Goal: Task Accomplishment & Management: Complete application form

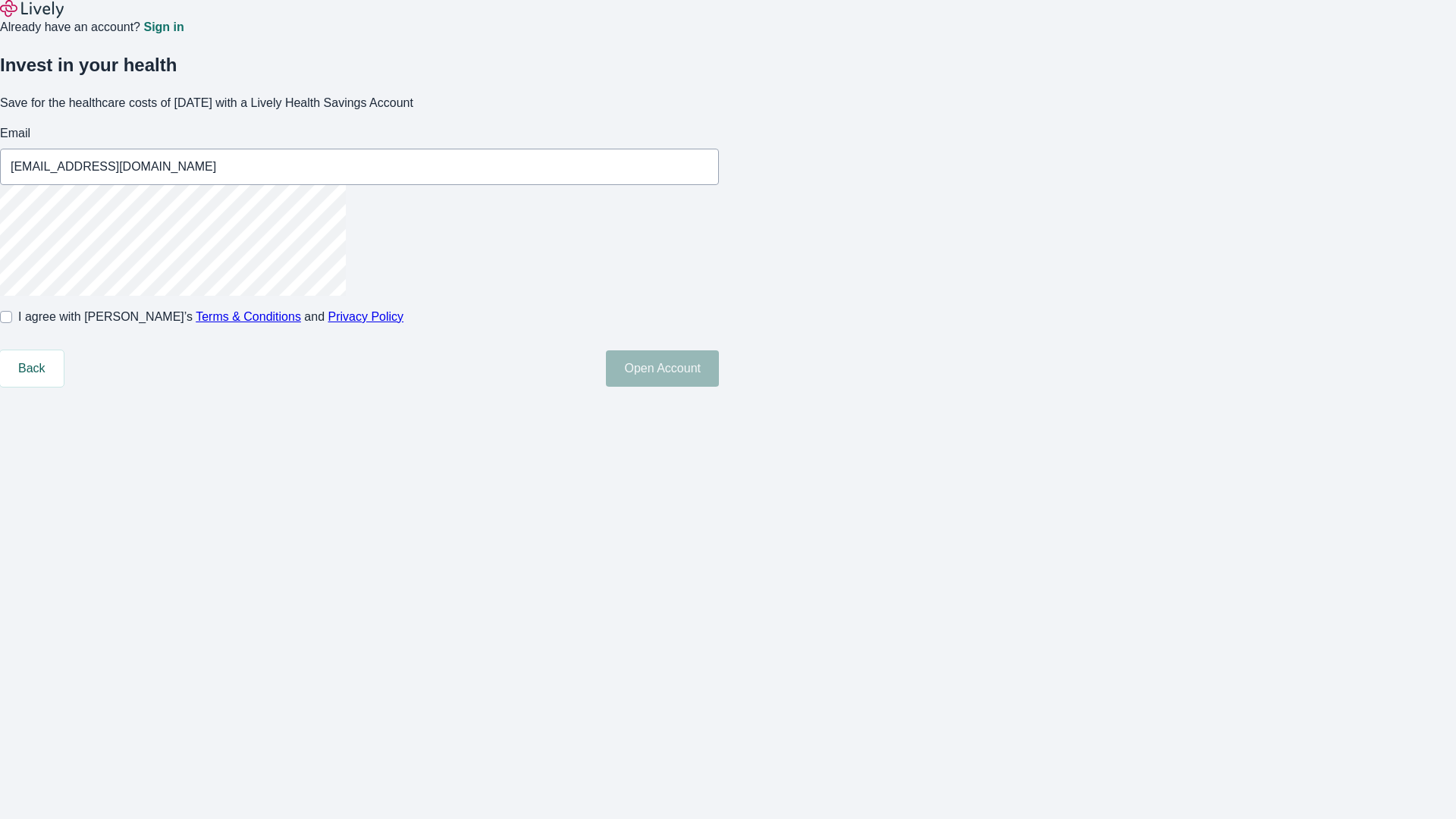
click at [12, 323] on input "I agree with Lively’s Terms & Conditions and Privacy Policy" at bounding box center [6, 317] width 12 height 12
checkbox input "true"
click at [718, 386] on button "Open Account" at bounding box center [662, 369] width 113 height 37
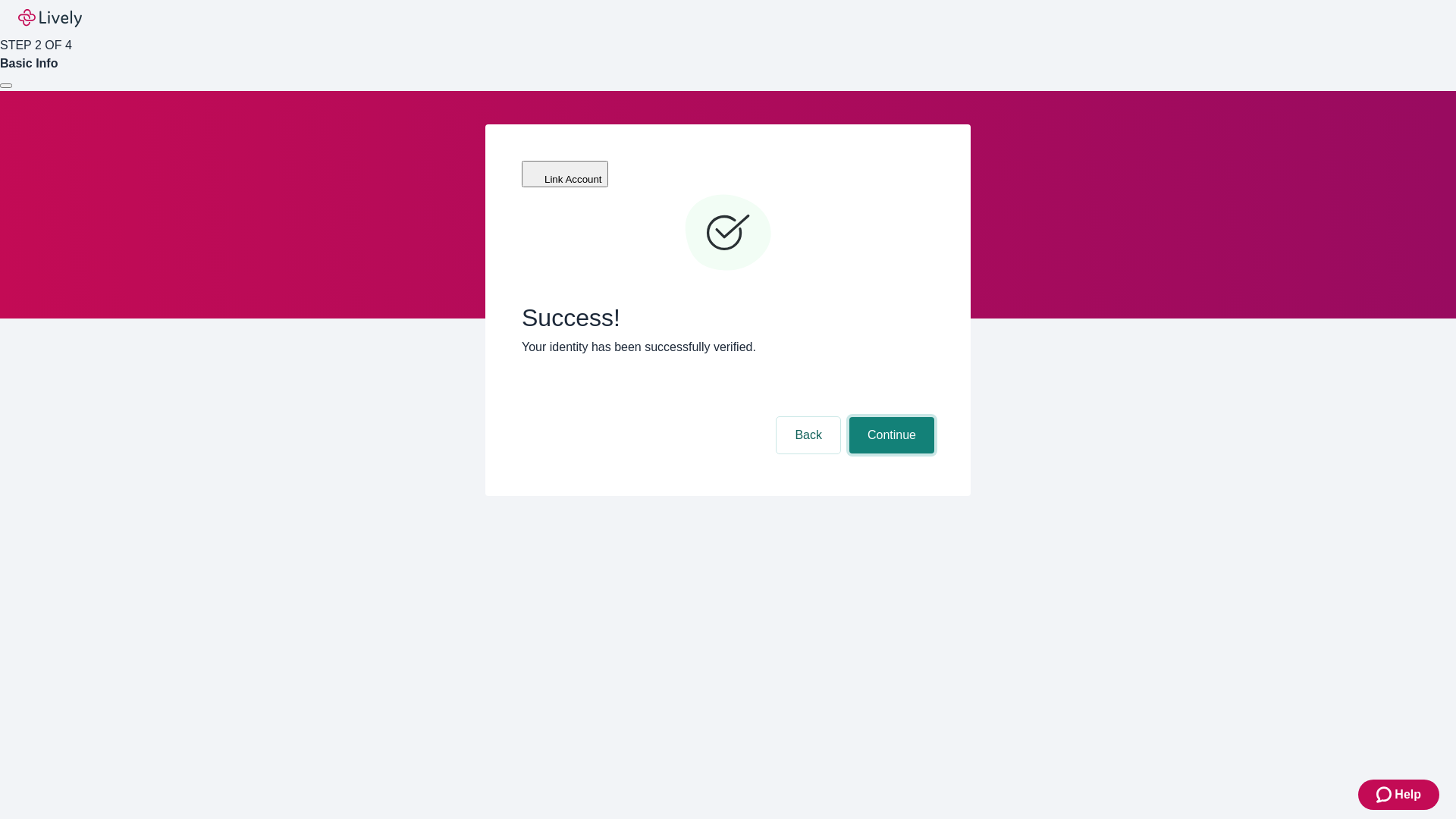
click at [890, 417] on button "Continue" at bounding box center [891, 435] width 85 height 37
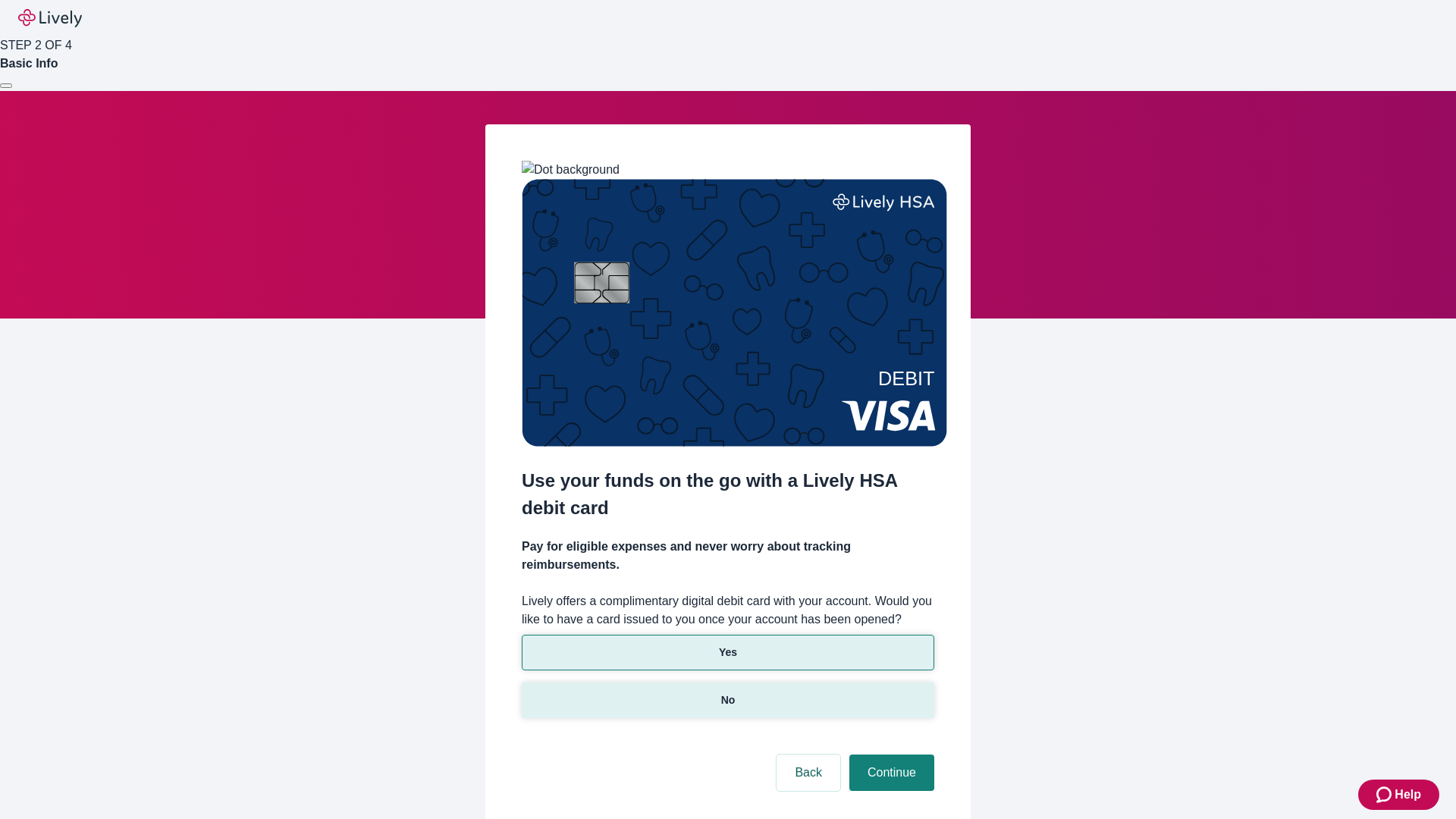
click at [727, 692] on p "No" at bounding box center [728, 700] width 14 height 16
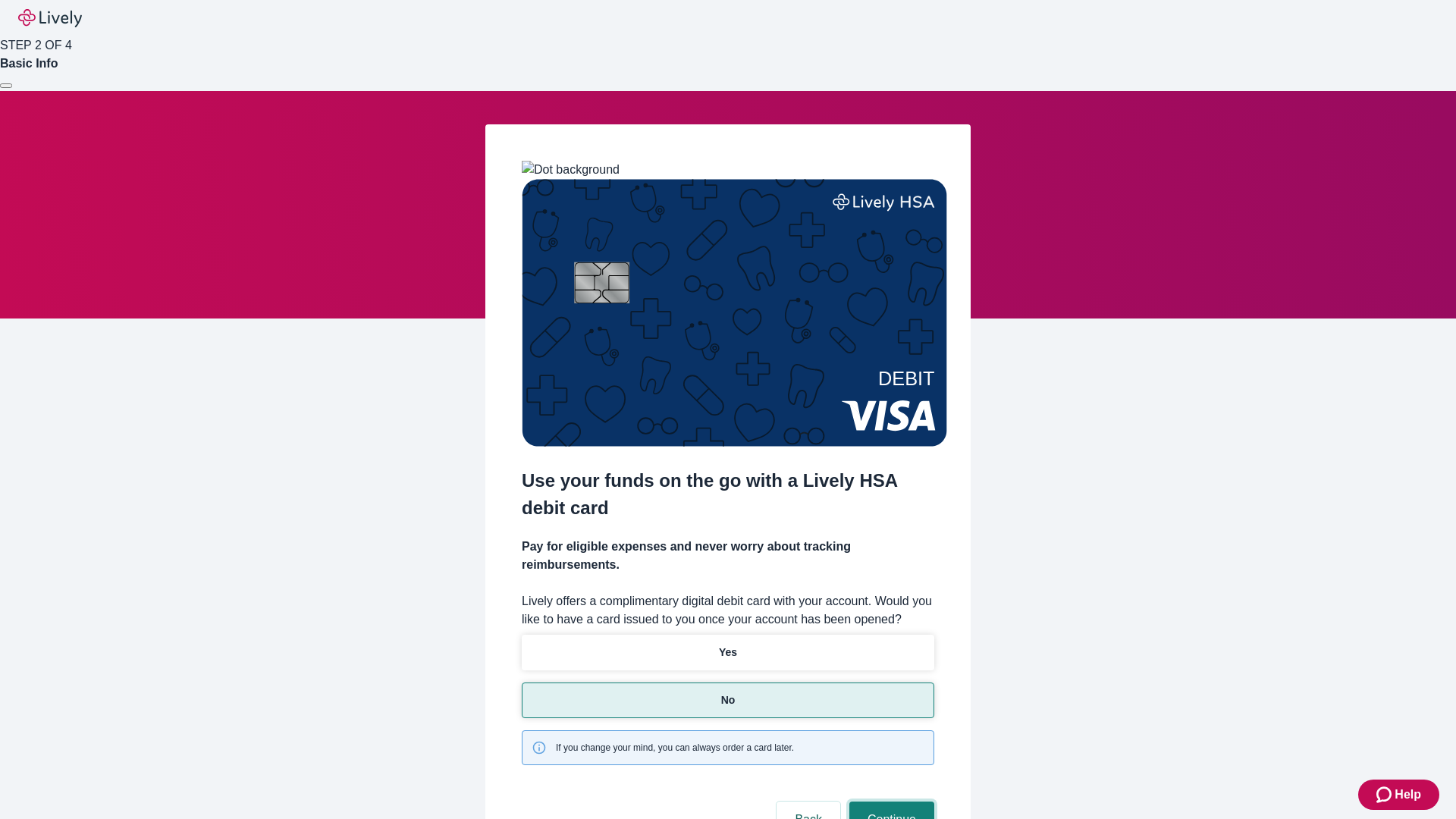
click at [890, 802] on button "Continue" at bounding box center [891, 820] width 85 height 37
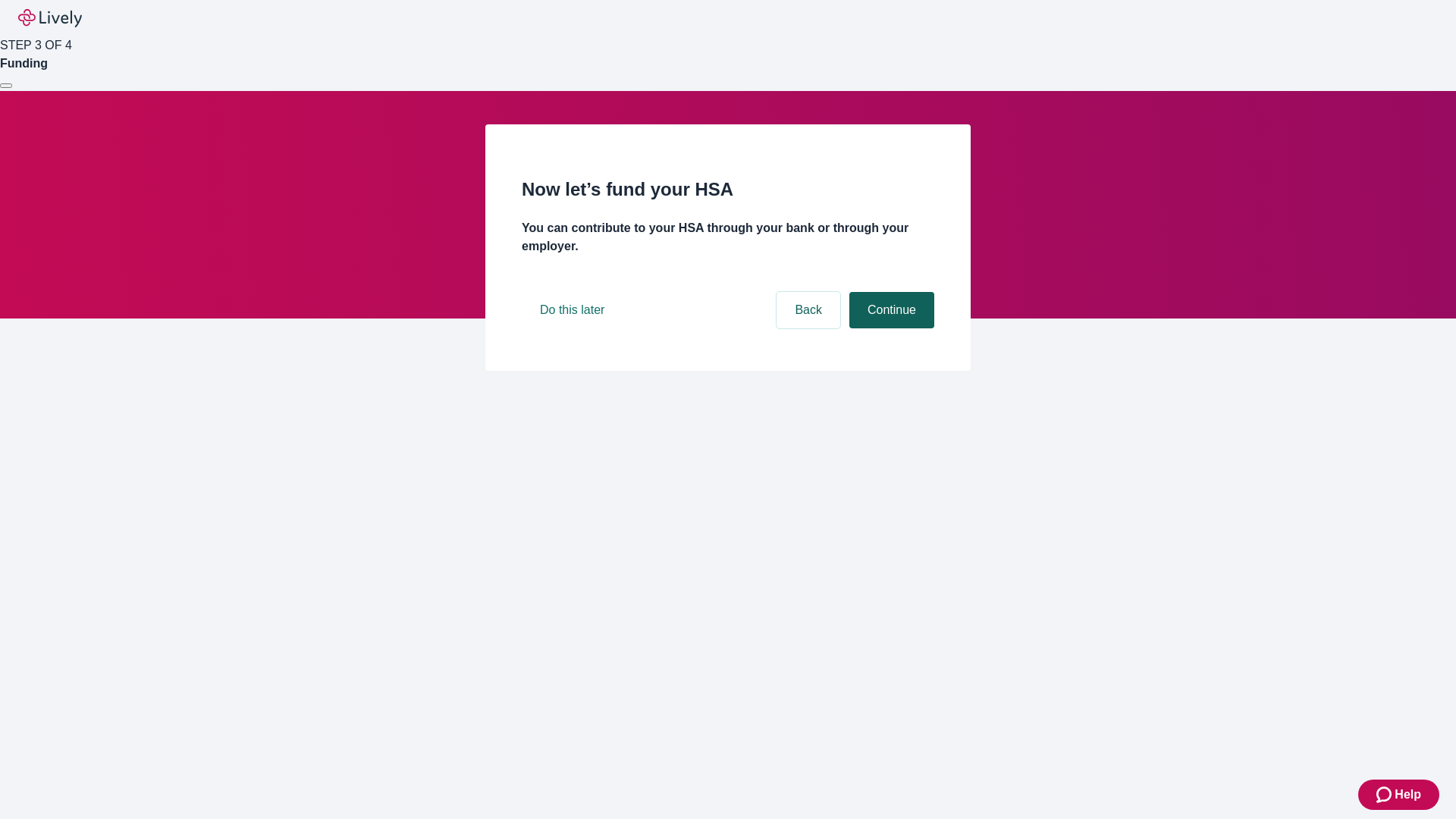
click at [890, 329] on button "Continue" at bounding box center [891, 310] width 85 height 37
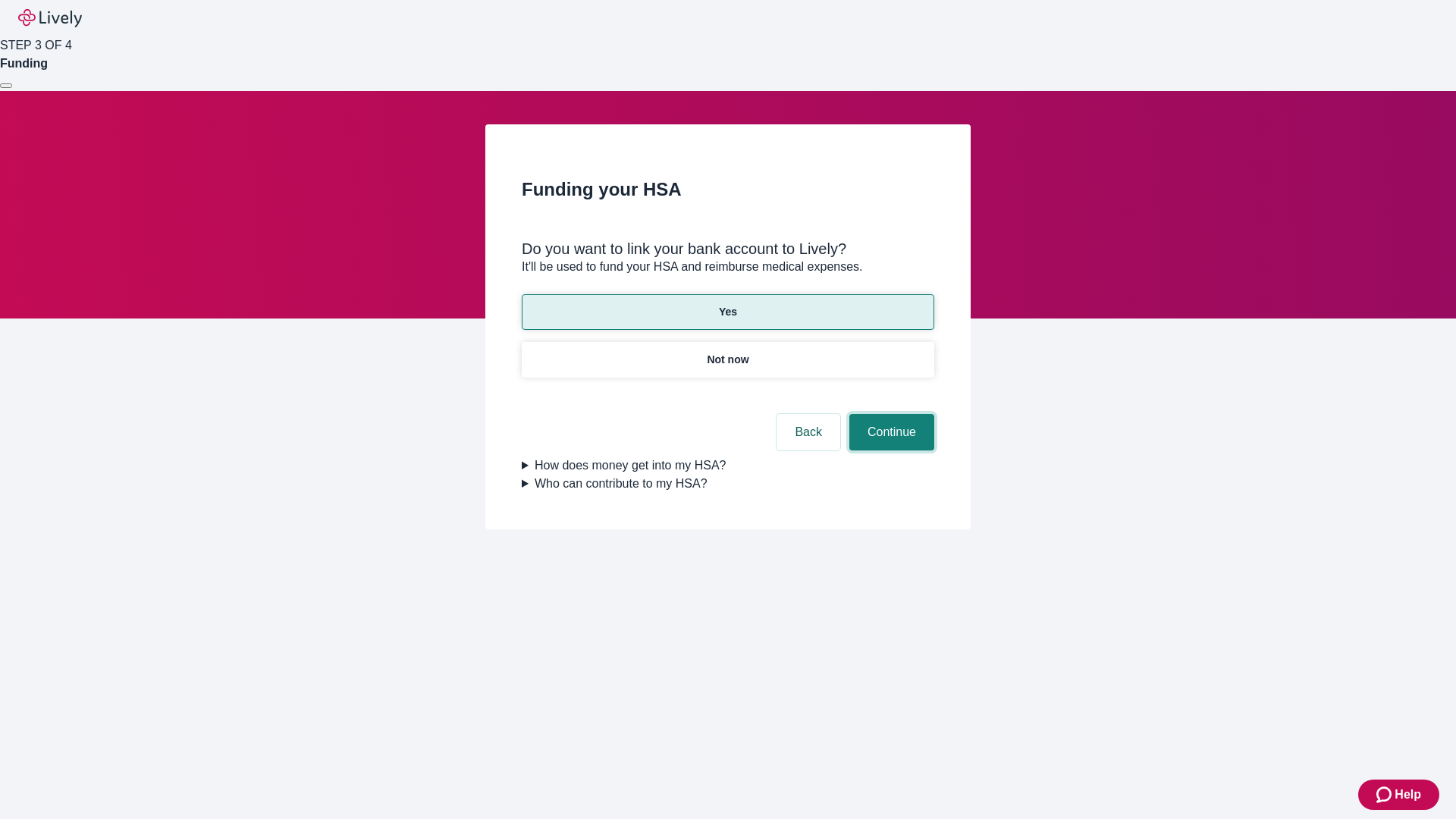
click at [890, 414] on button "Continue" at bounding box center [891, 433] width 85 height 37
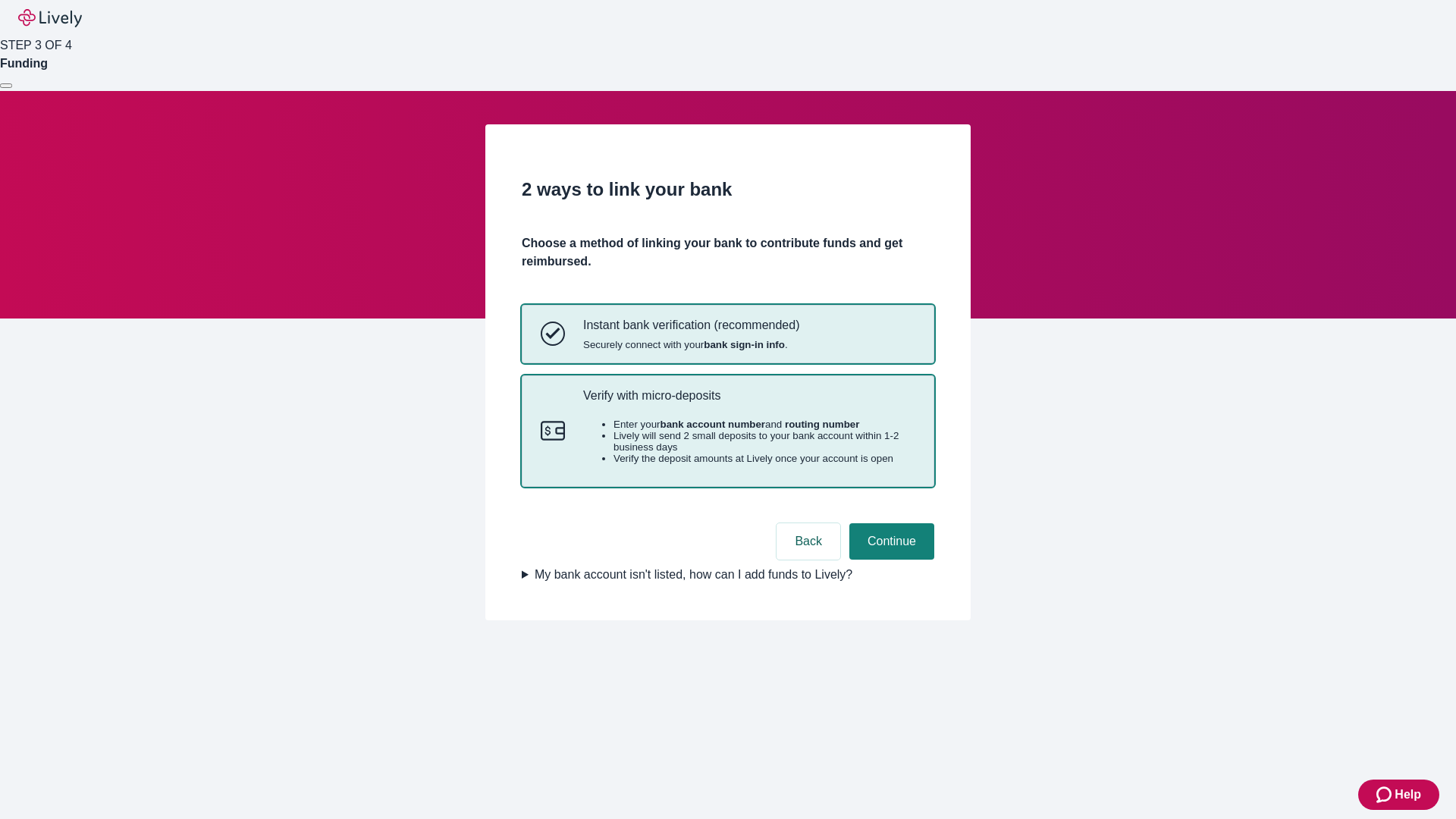
click at [748, 403] on p "Verify with micro-deposits" at bounding box center [749, 395] width 332 height 14
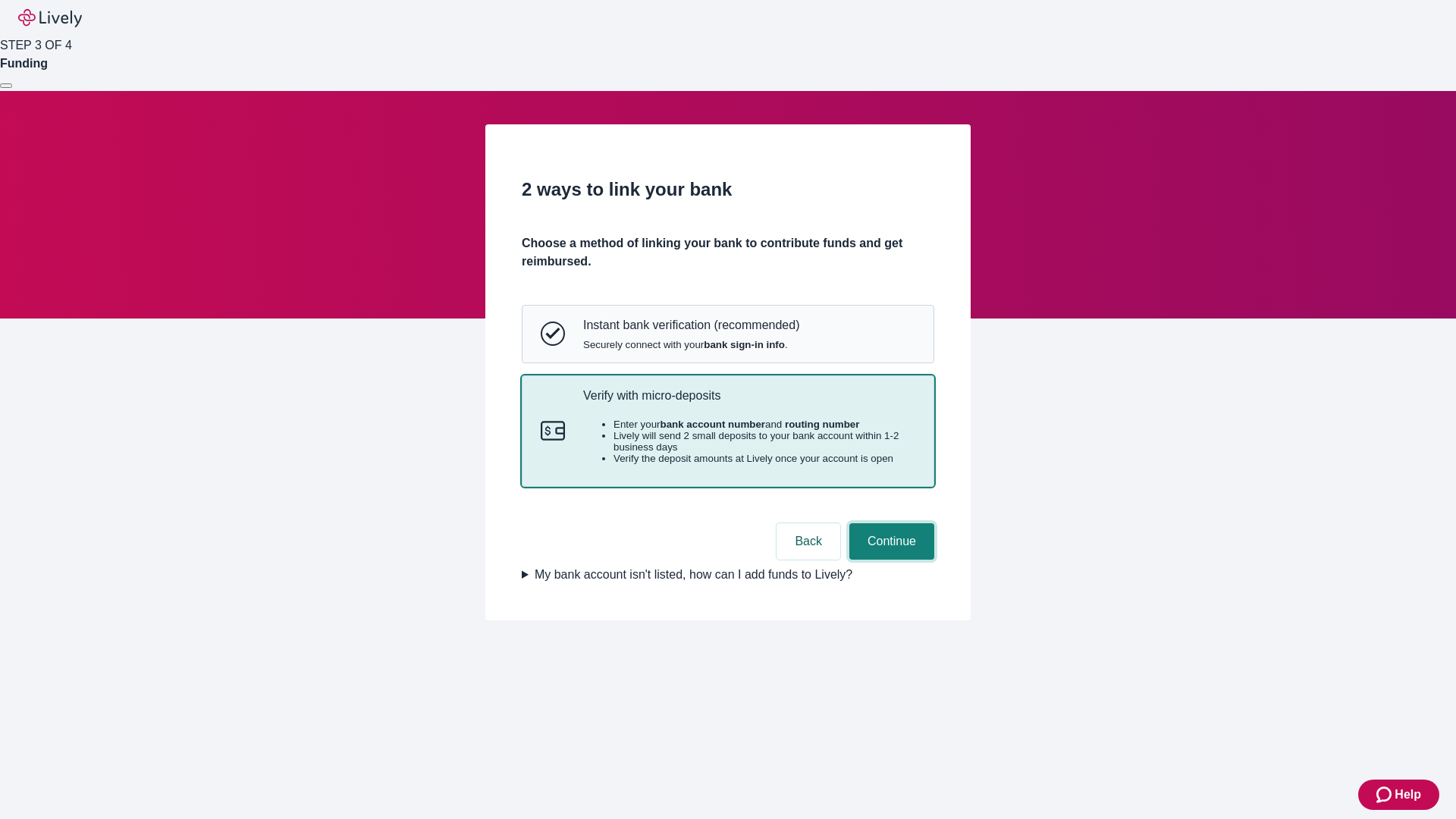
click at [890, 559] on button "Continue" at bounding box center [891, 542] width 85 height 37
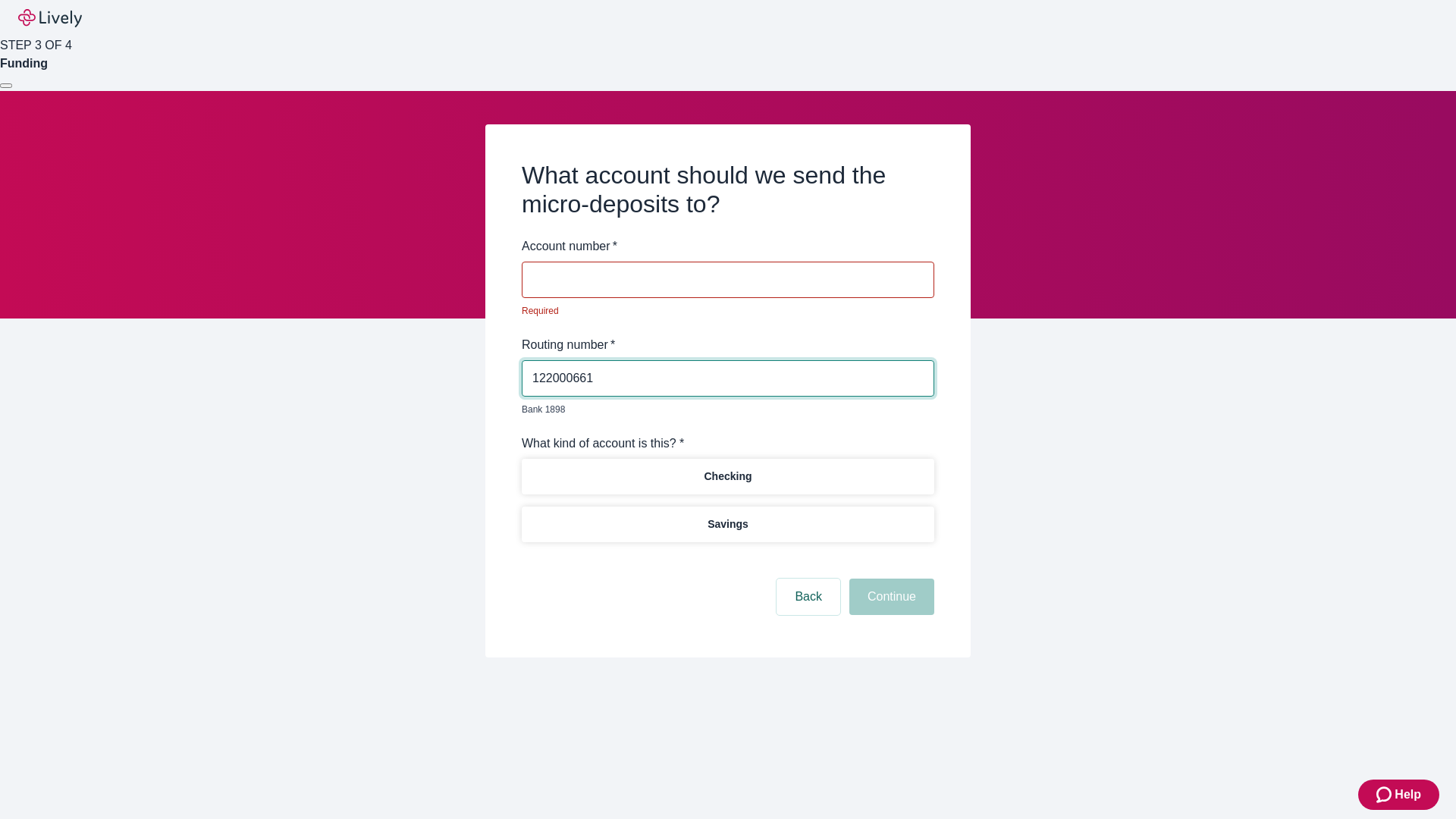
type input "122000661"
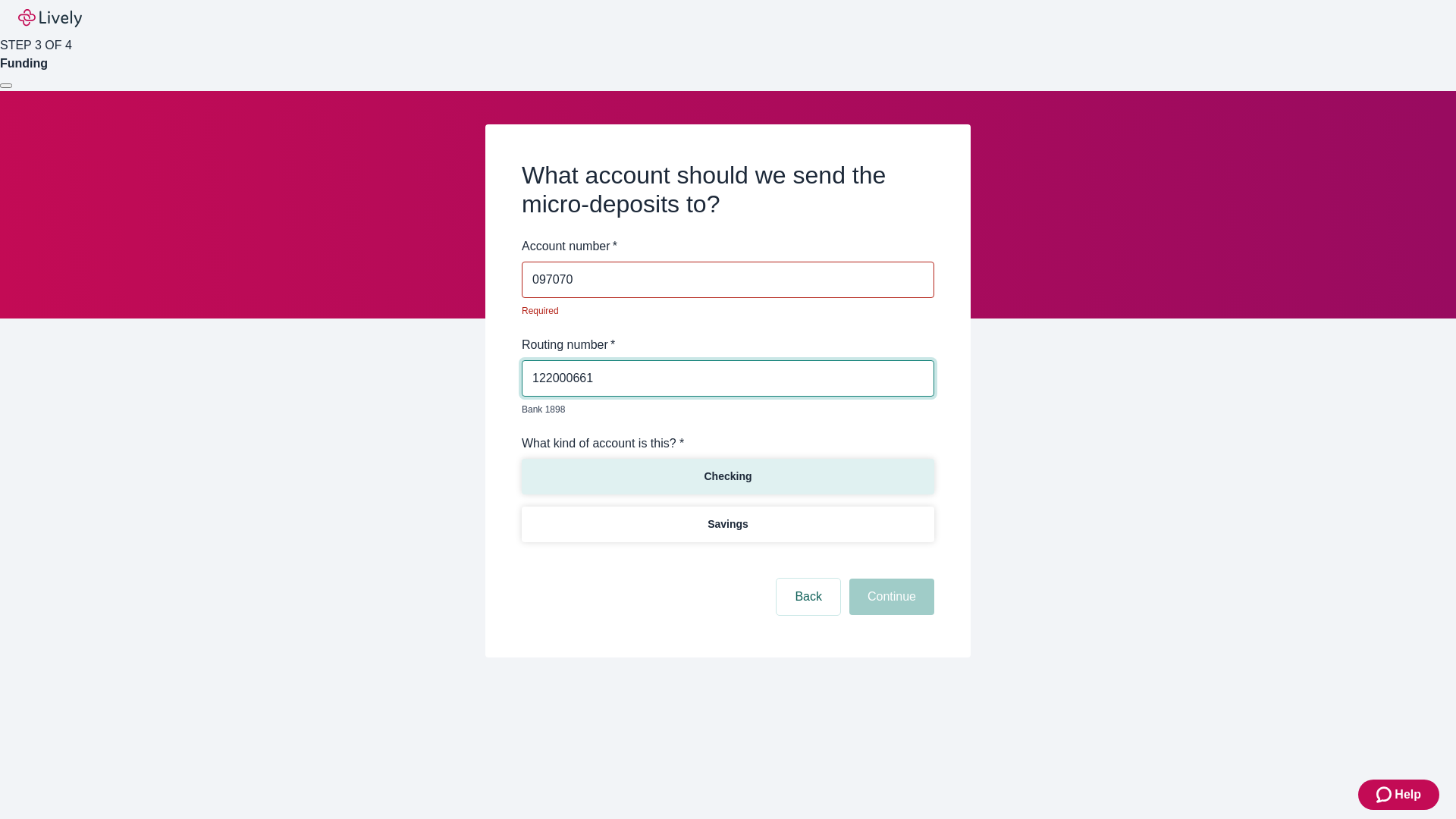
type input "097070"
click at [727, 468] on p "Checking" at bounding box center [727, 476] width 48 height 16
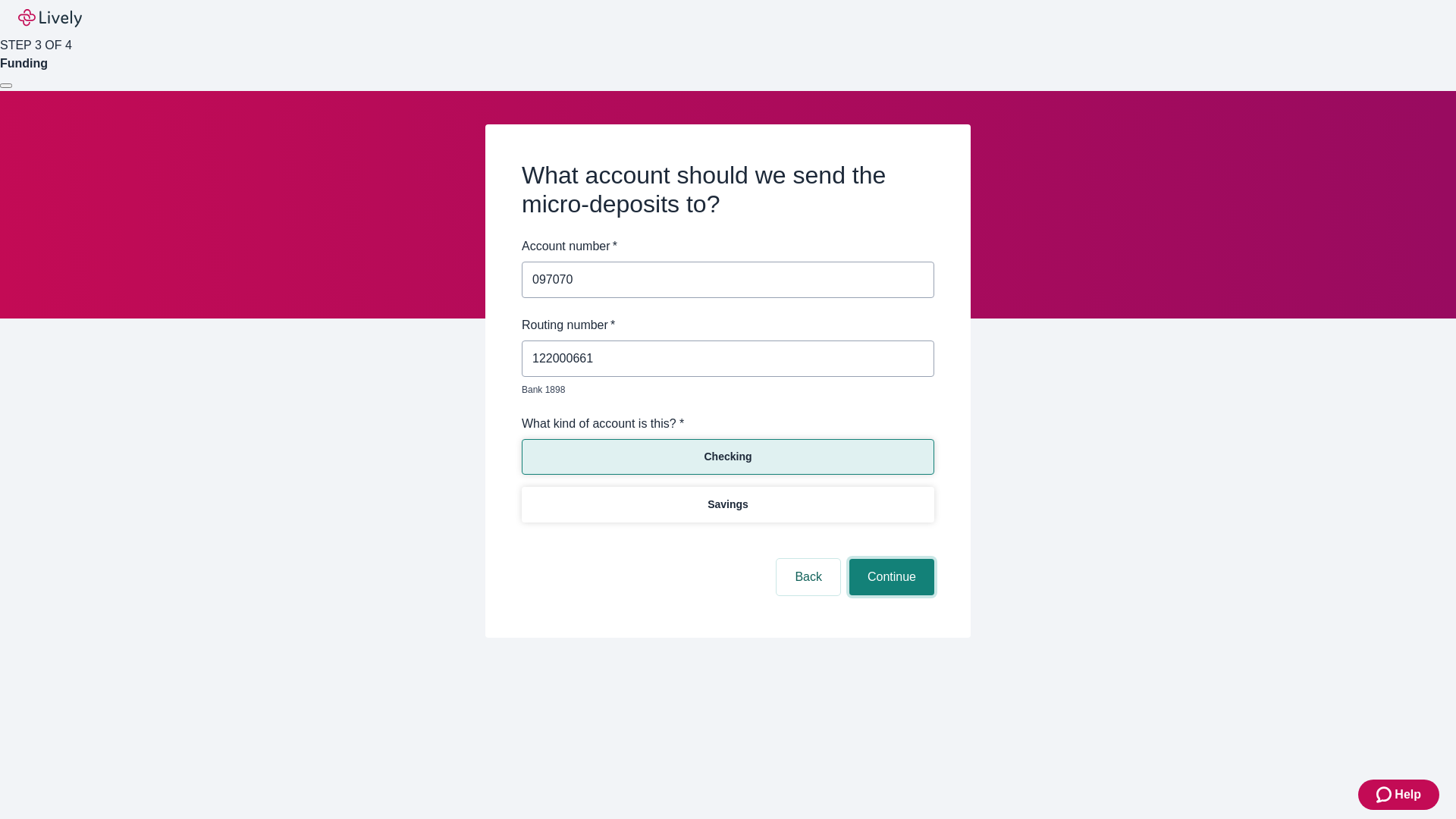
click at [890, 559] on button "Continue" at bounding box center [891, 577] width 85 height 37
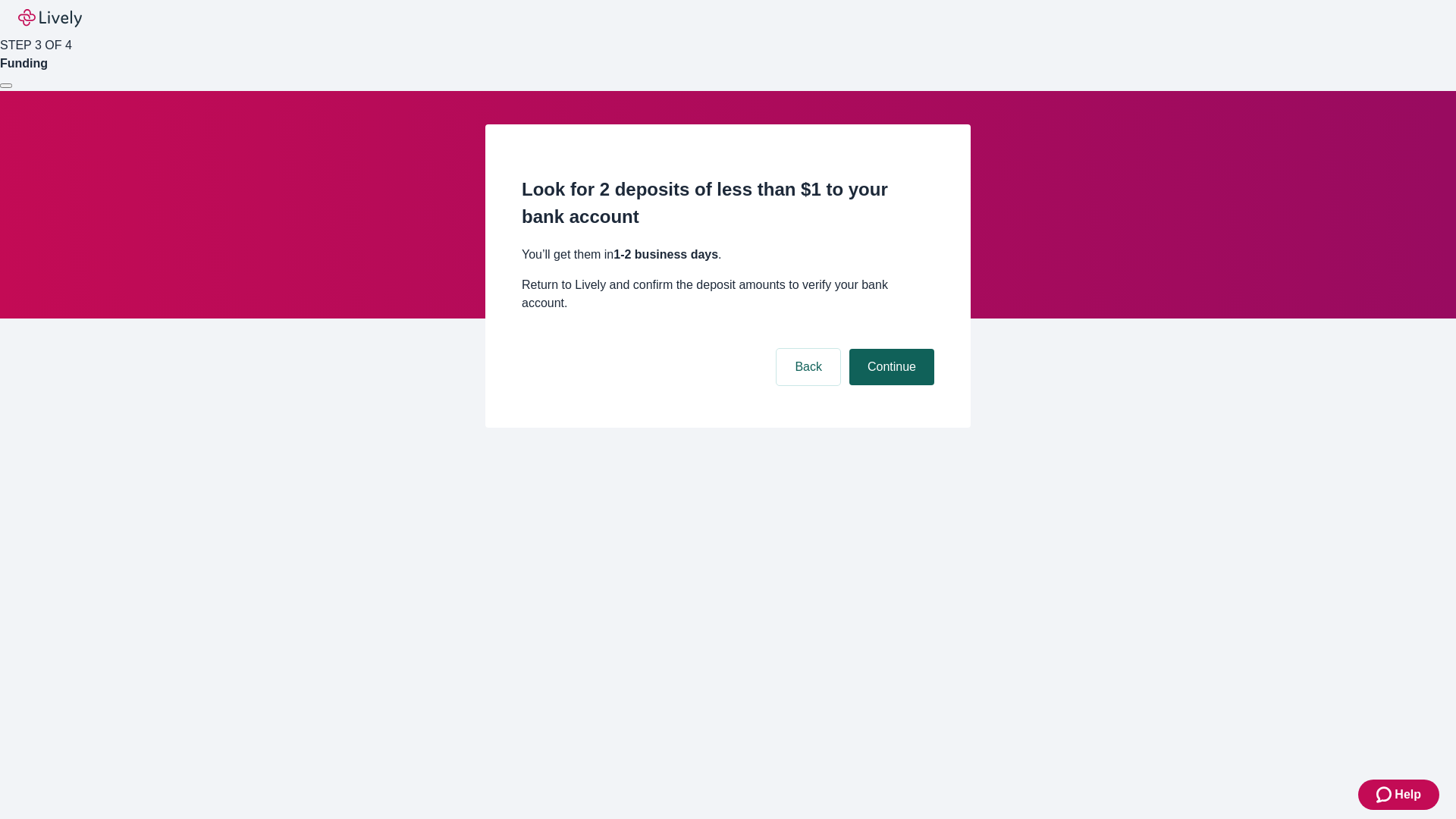
click at [890, 349] on button "Continue" at bounding box center [891, 367] width 85 height 37
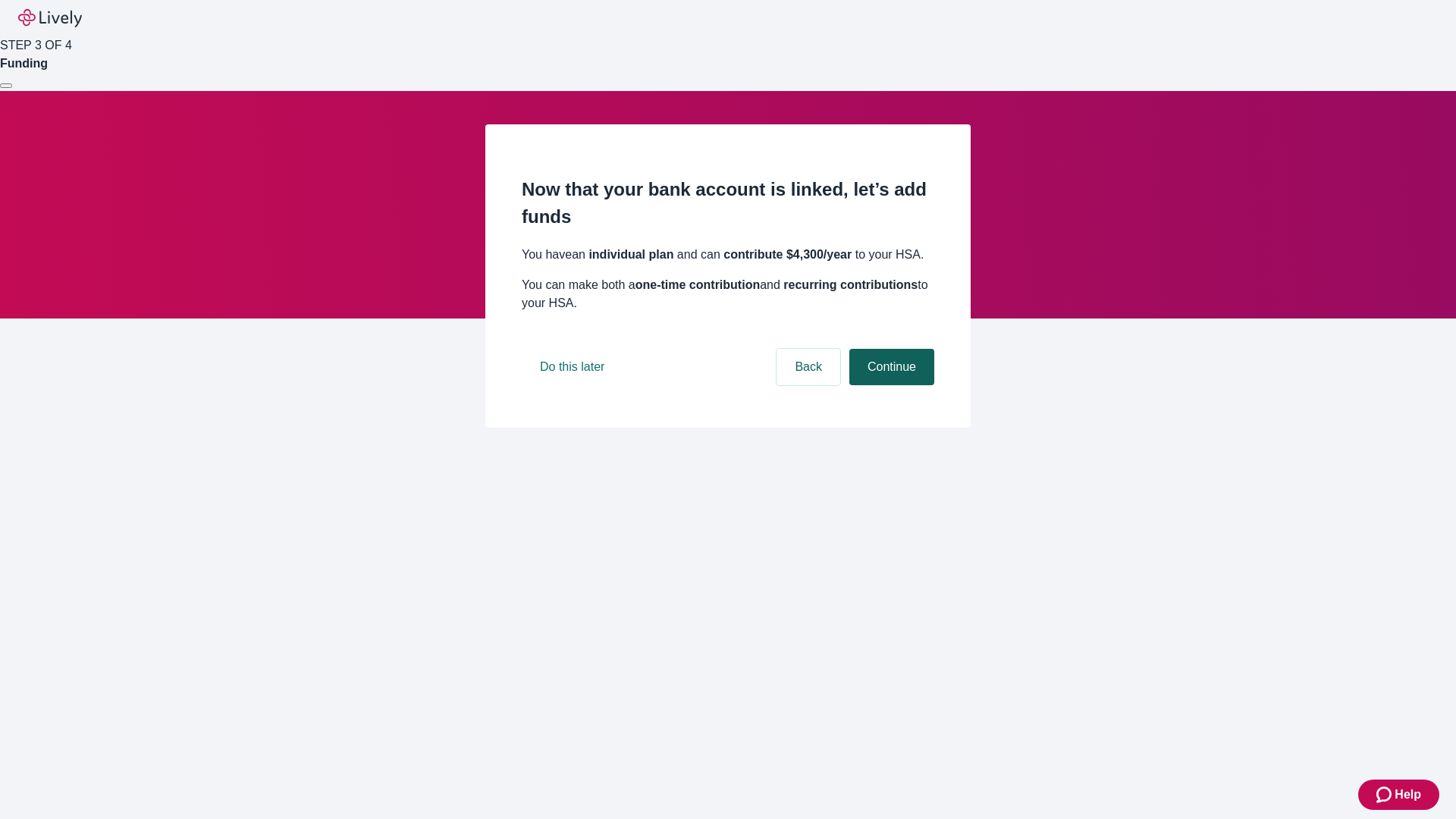
click at [890, 385] on button "Continue" at bounding box center [891, 367] width 85 height 37
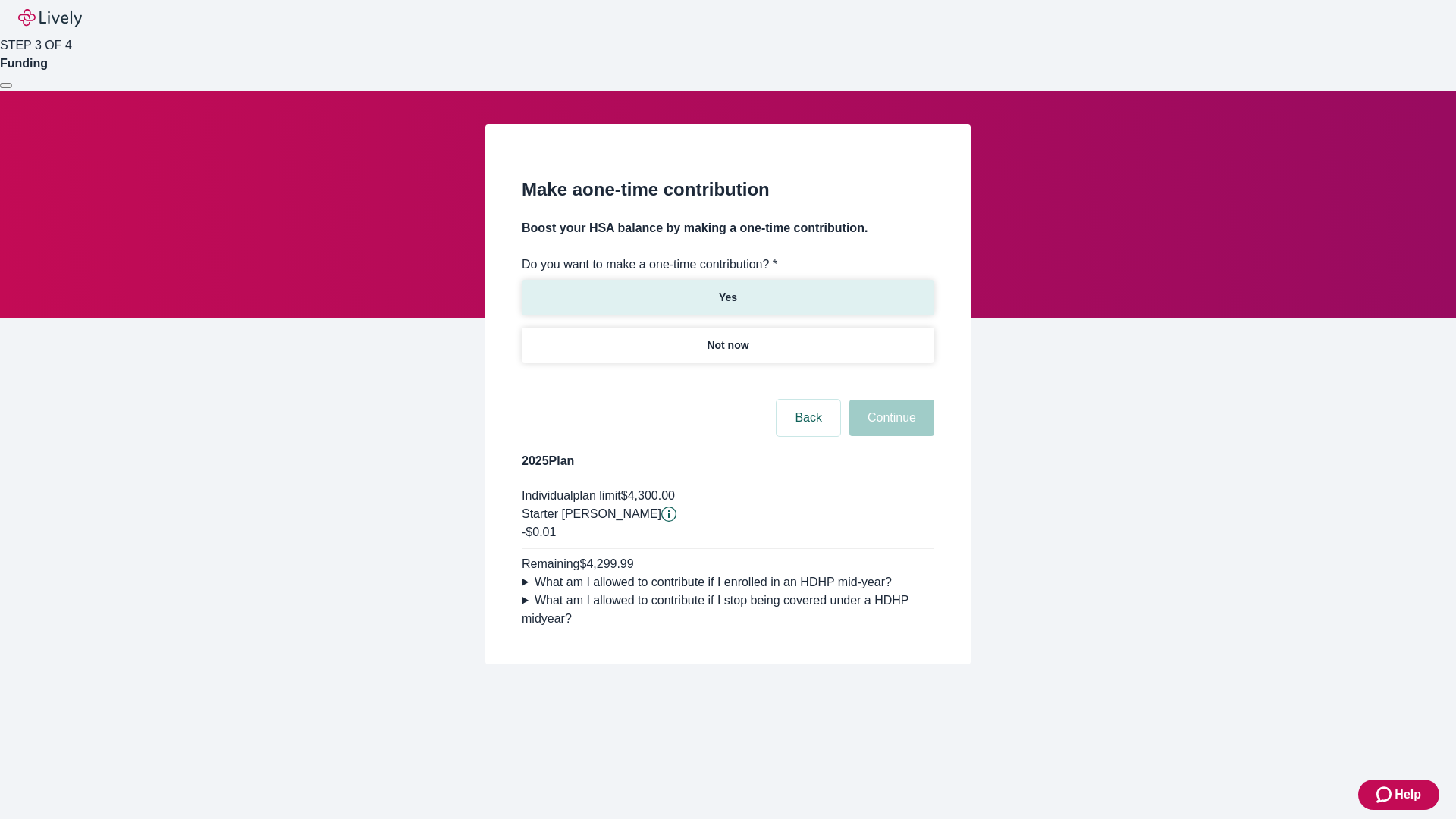
click at [727, 289] on p "Yes" at bounding box center [727, 297] width 18 height 16
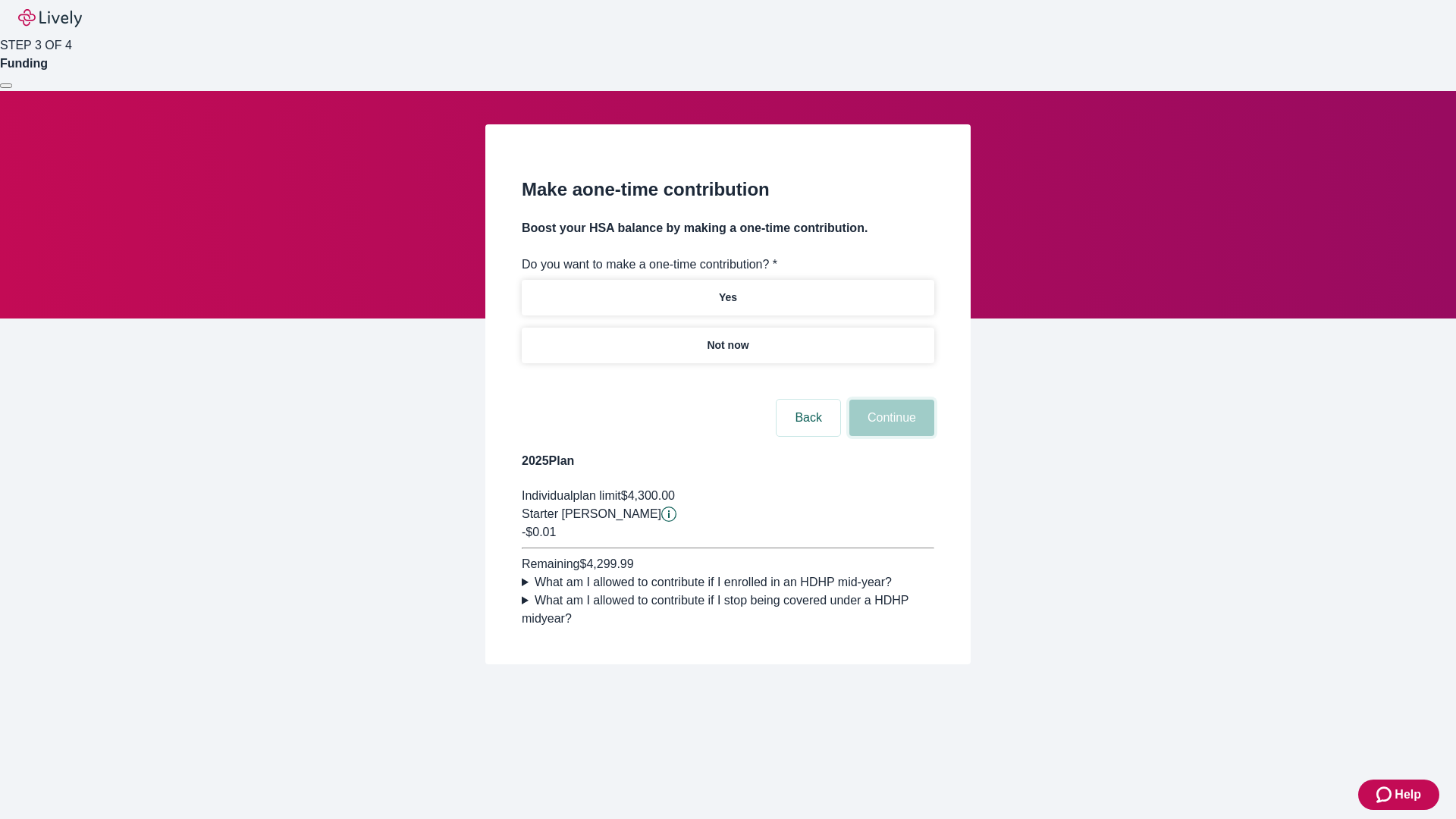
click at [890, 436] on button "Continue" at bounding box center [891, 418] width 85 height 37
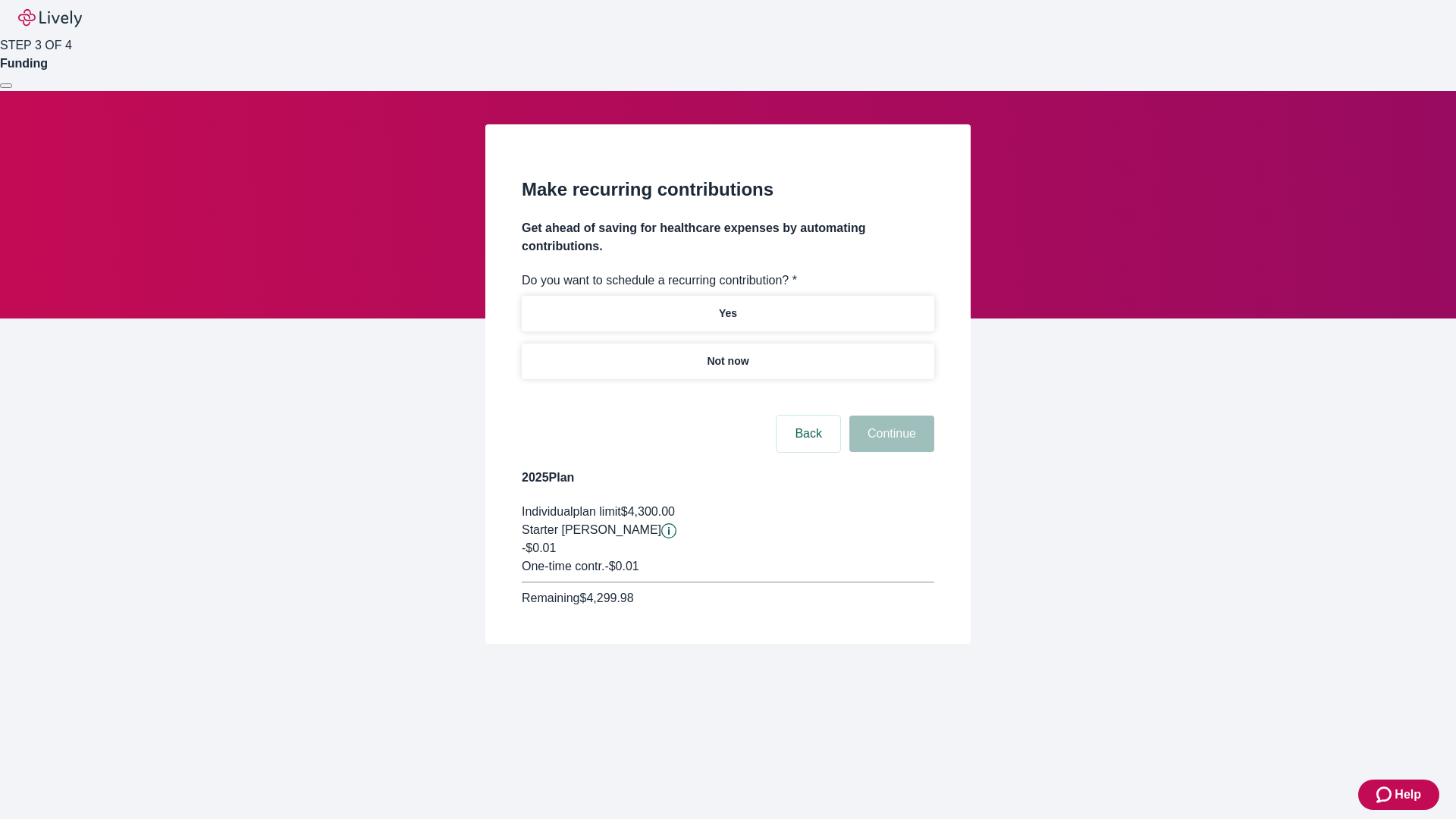
click at [727, 353] on p "Not now" at bounding box center [728, 361] width 42 height 16
click at [890, 415] on button "Continue" at bounding box center [891, 434] width 85 height 37
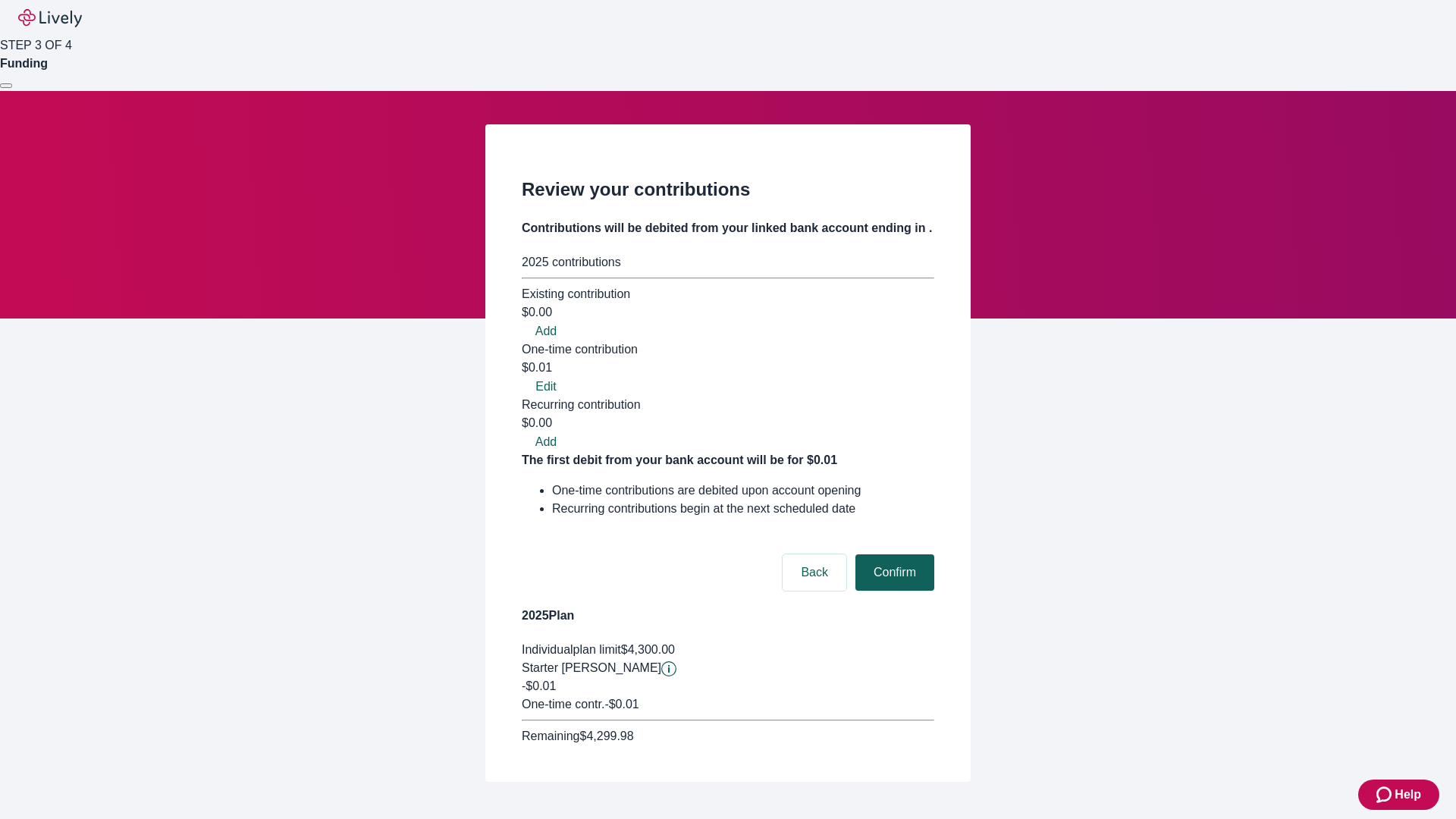
click at [892, 554] on button "Confirm" at bounding box center [895, 573] width 79 height 37
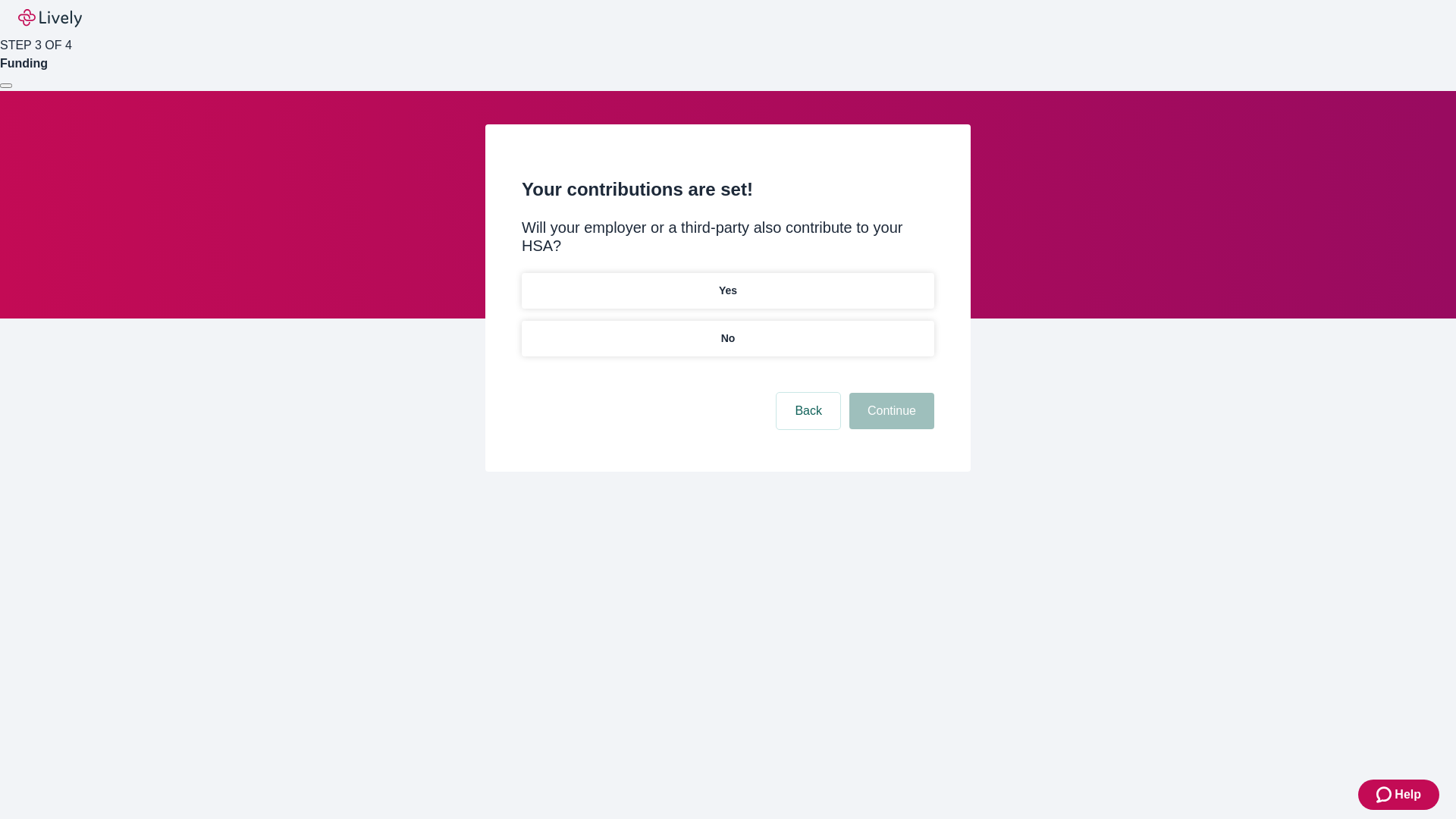
click at [727, 330] on p "No" at bounding box center [728, 338] width 14 height 16
click at [890, 392] on button "Continue" at bounding box center [891, 411] width 85 height 37
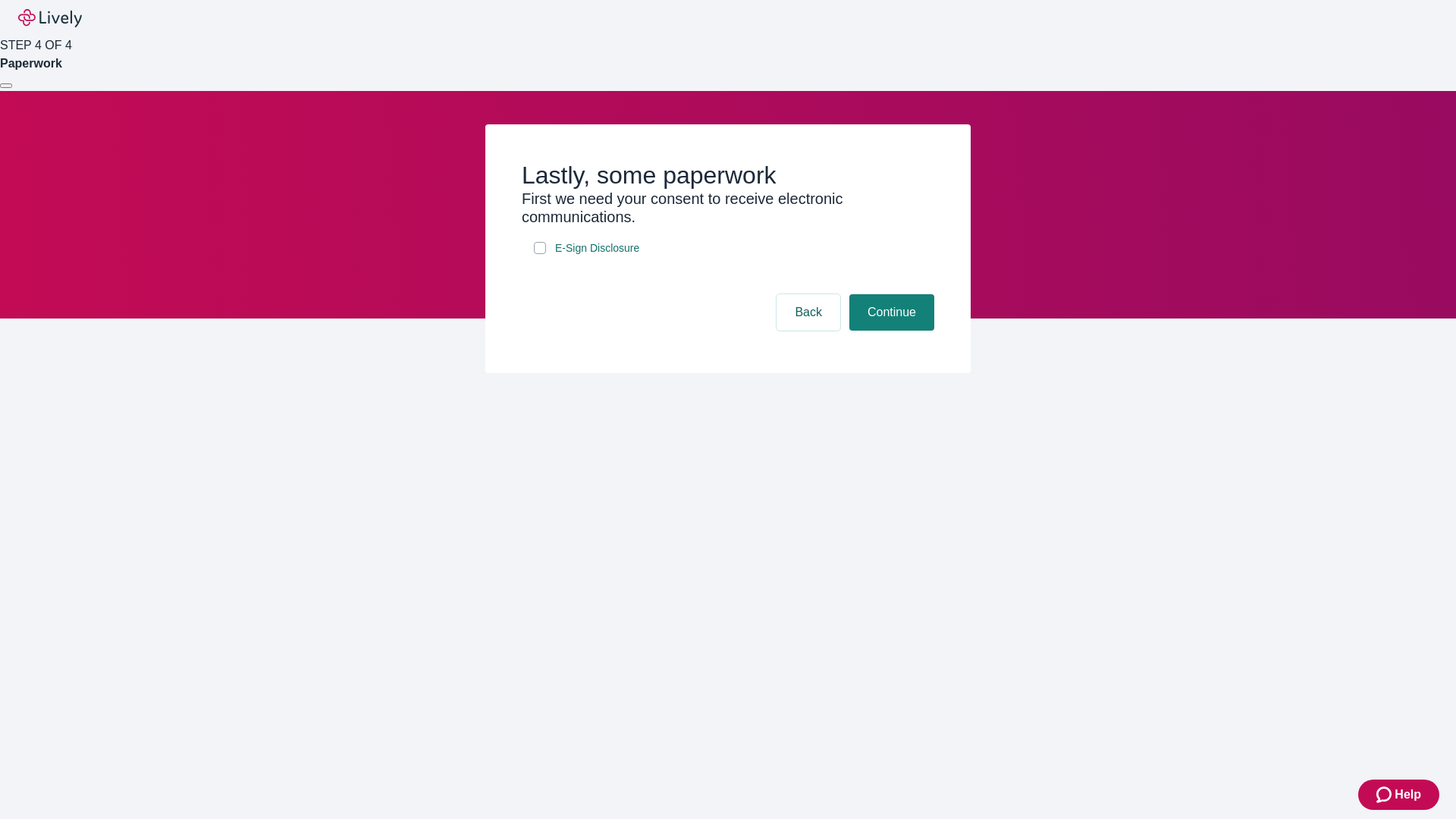
click at [540, 254] on input "E-Sign Disclosure" at bounding box center [540, 248] width 12 height 12
checkbox input "true"
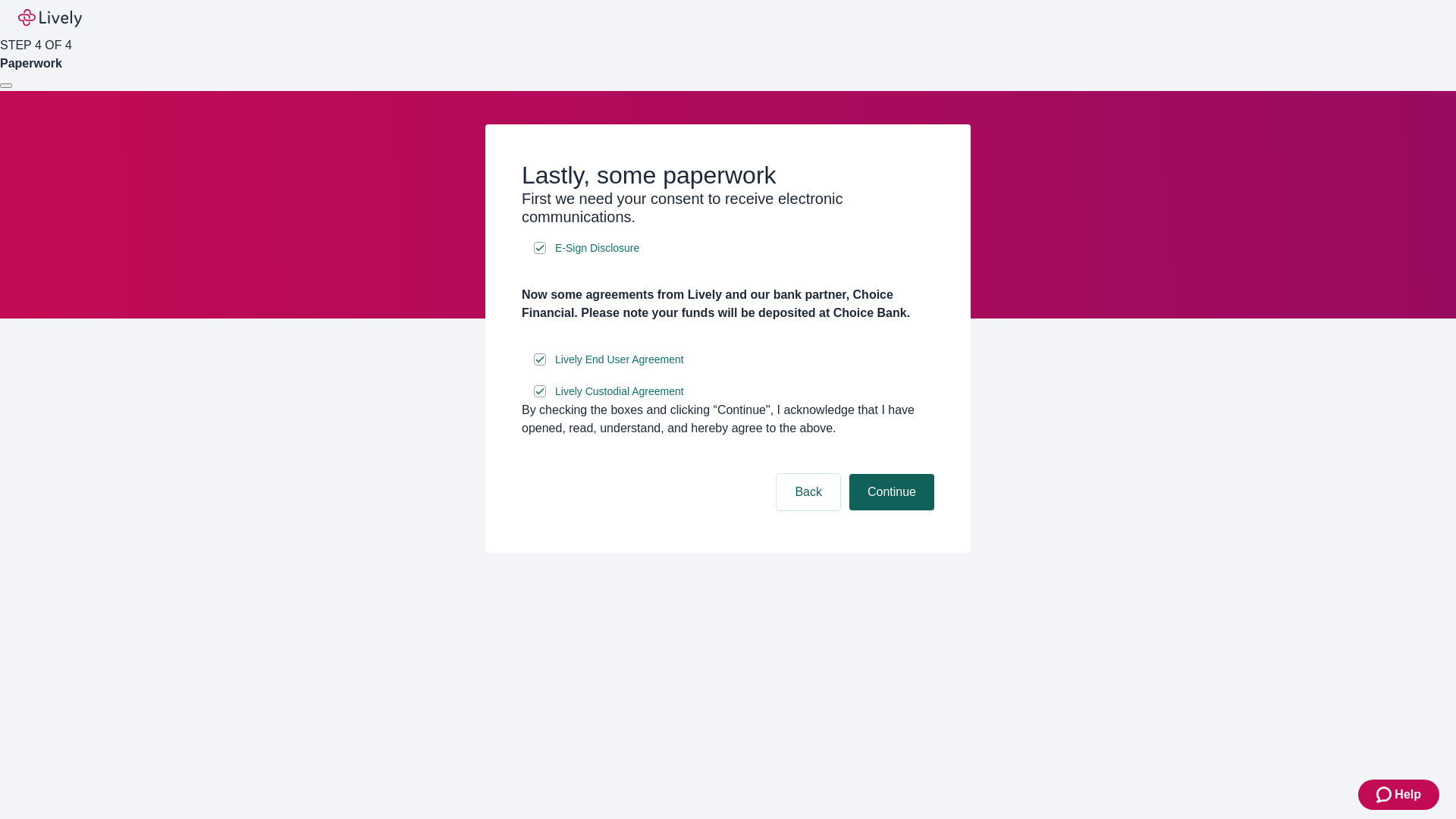
click at [890, 510] on button "Continue" at bounding box center [891, 492] width 85 height 37
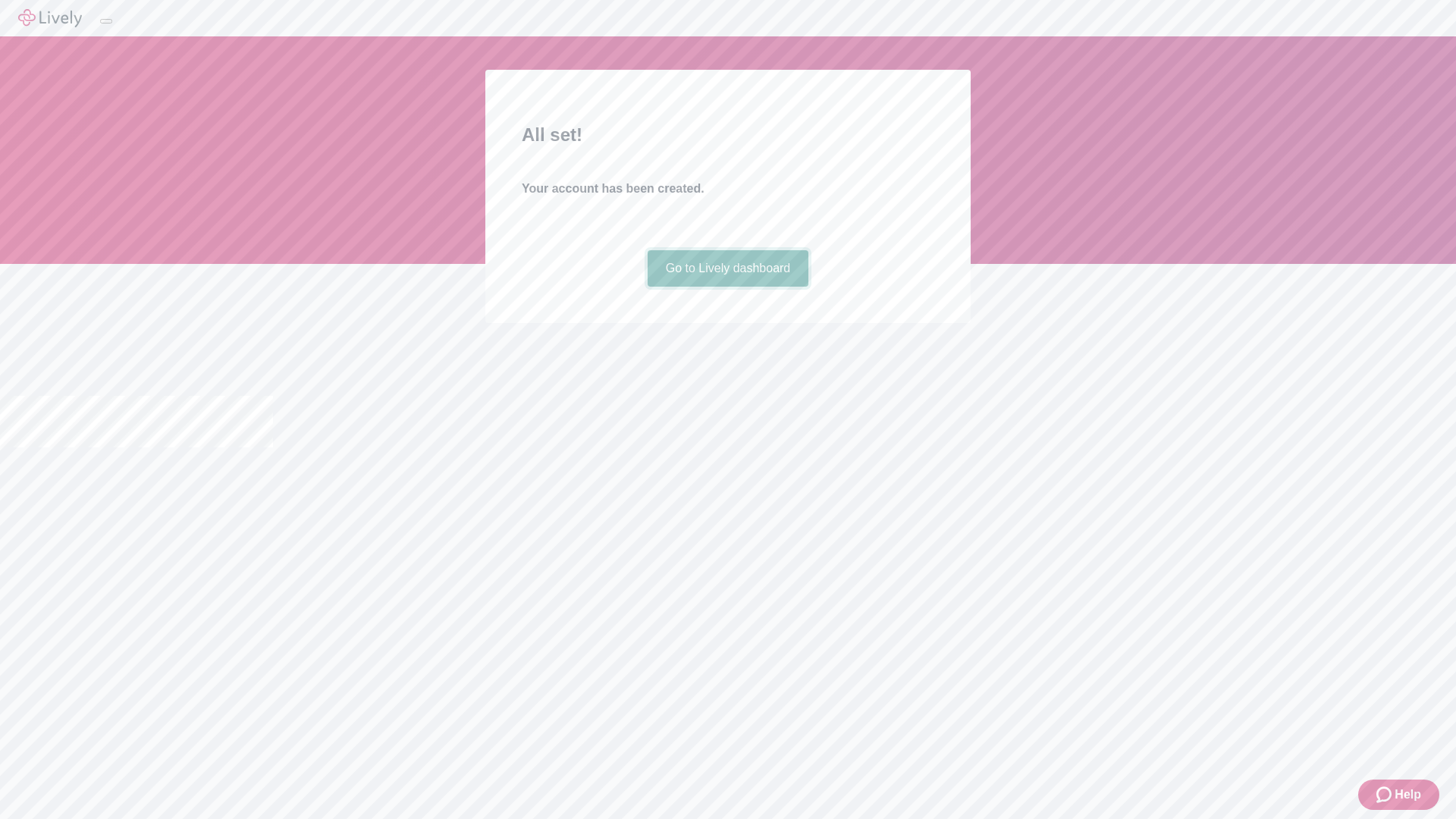
click at [727, 287] on link "Go to Lively dashboard" at bounding box center [728, 268] width 162 height 37
